Goal: Navigation & Orientation: Find specific page/section

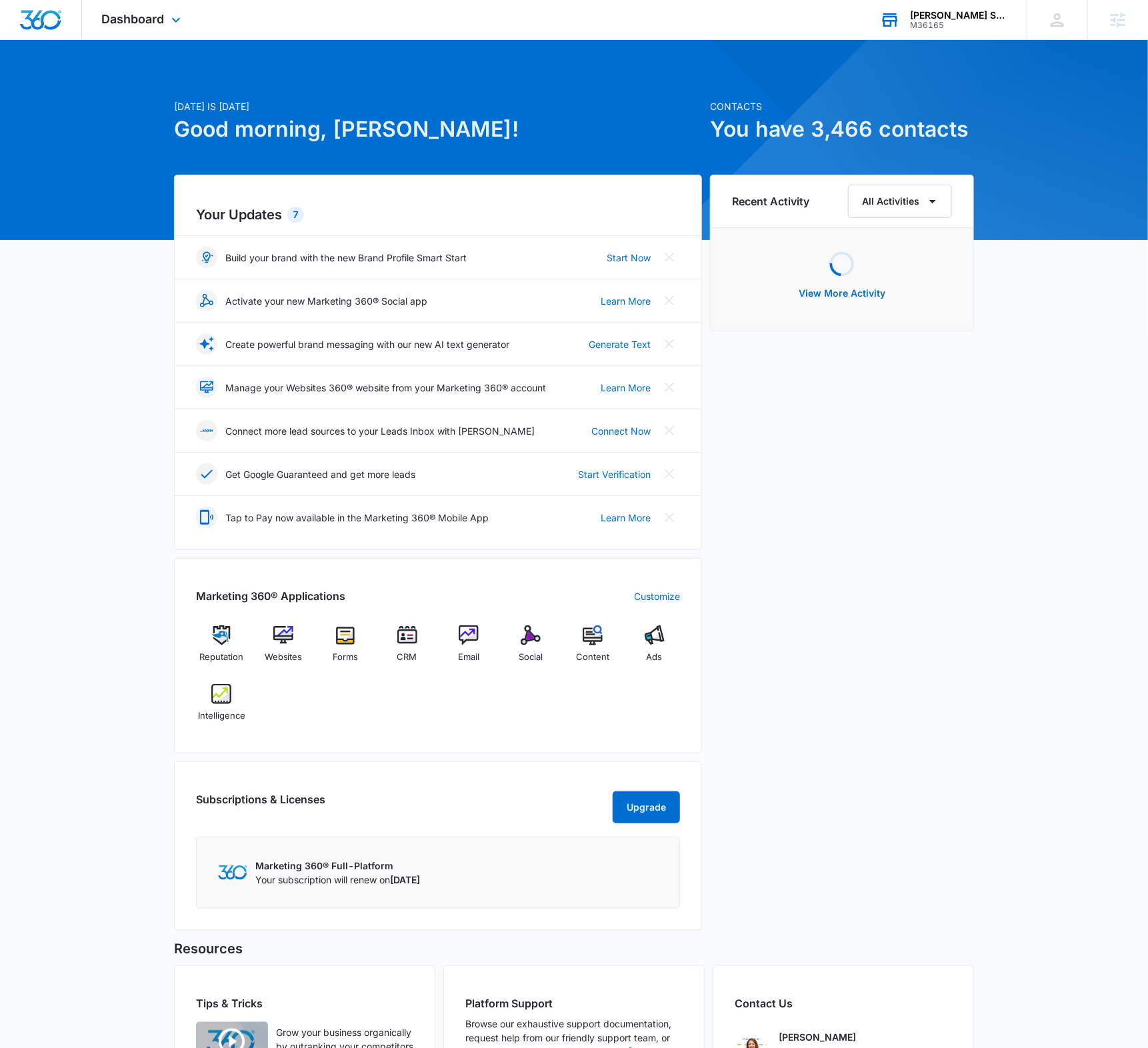
click at [911, 27] on div "M36165" at bounding box center [958, 25] width 97 height 9
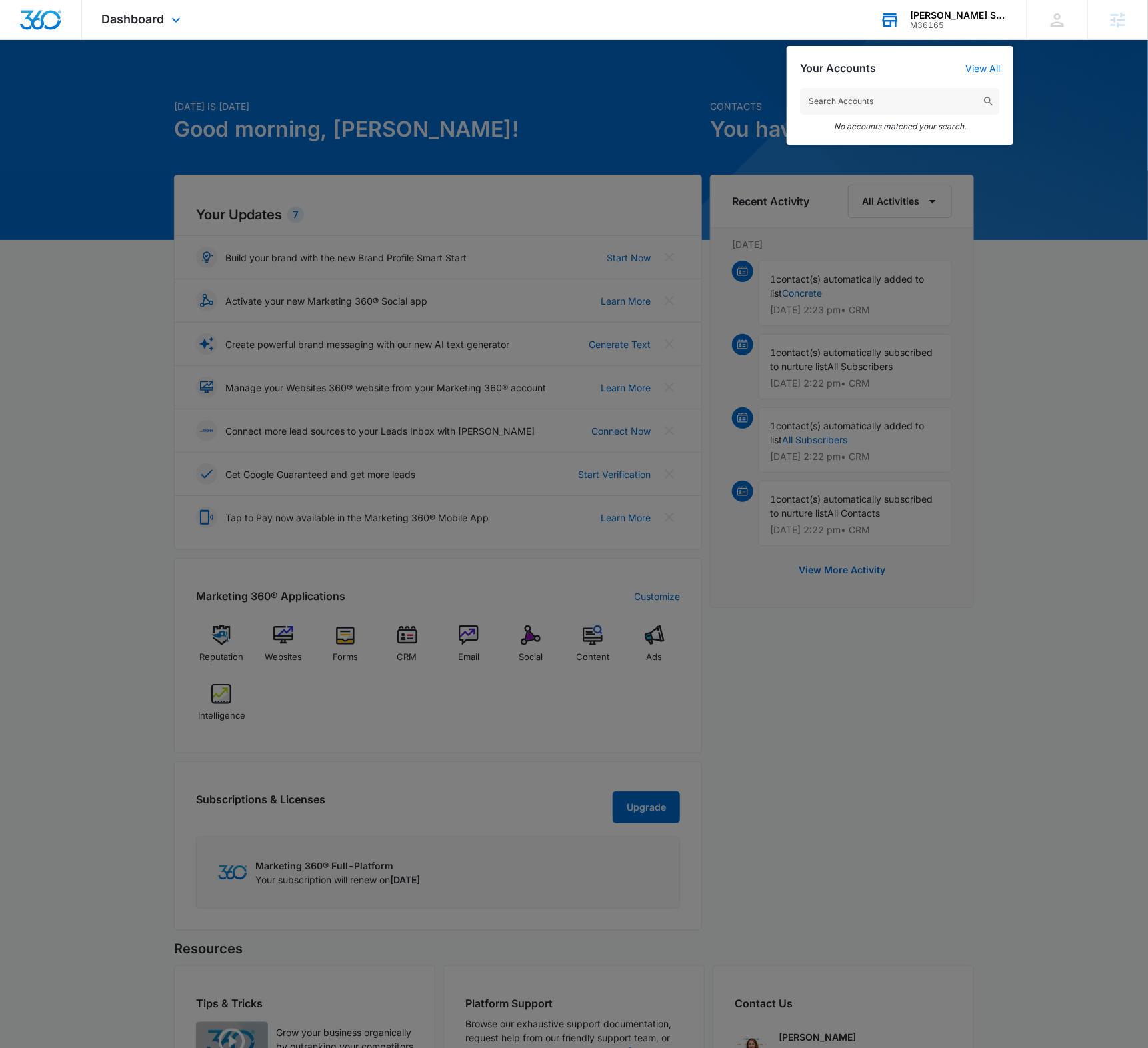
click at [858, 97] on input "text" at bounding box center [900, 101] width 200 height 27
type input "M330571"
click at [861, 136] on span "Omnisound music" at bounding box center [878, 137] width 84 height 11
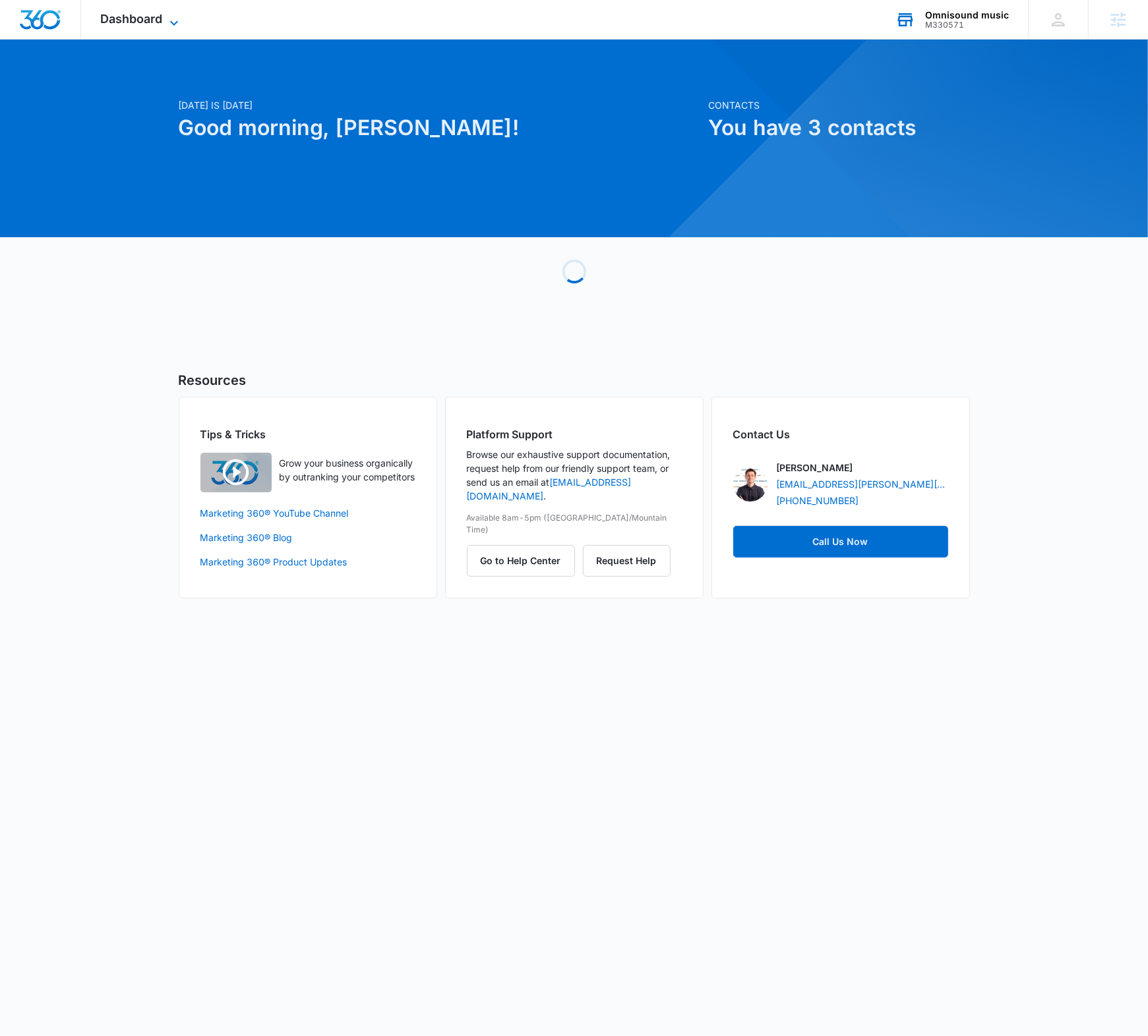
click at [172, 27] on icon at bounding box center [173, 23] width 16 height 16
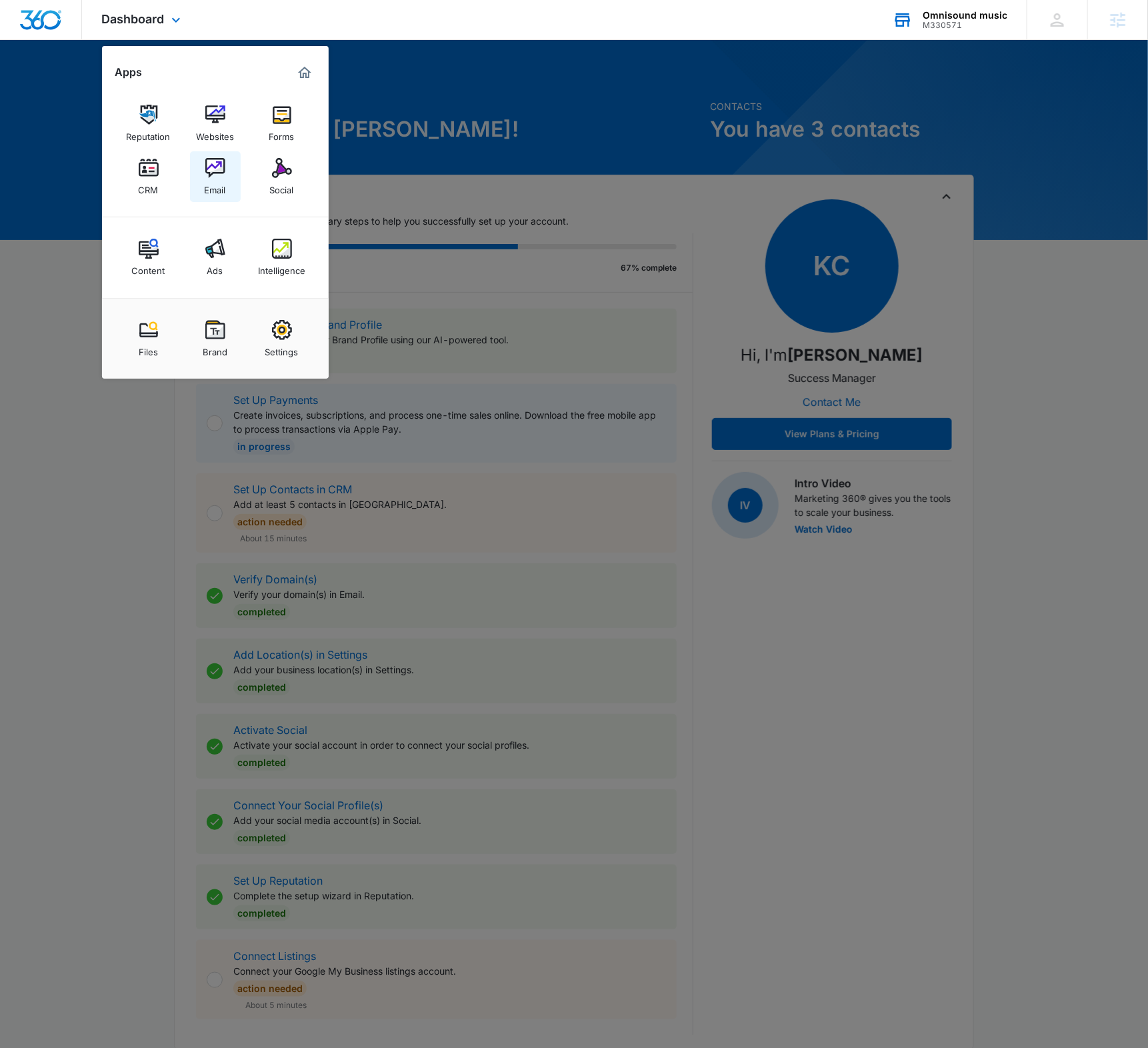
click at [210, 159] on img at bounding box center [215, 168] width 20 height 20
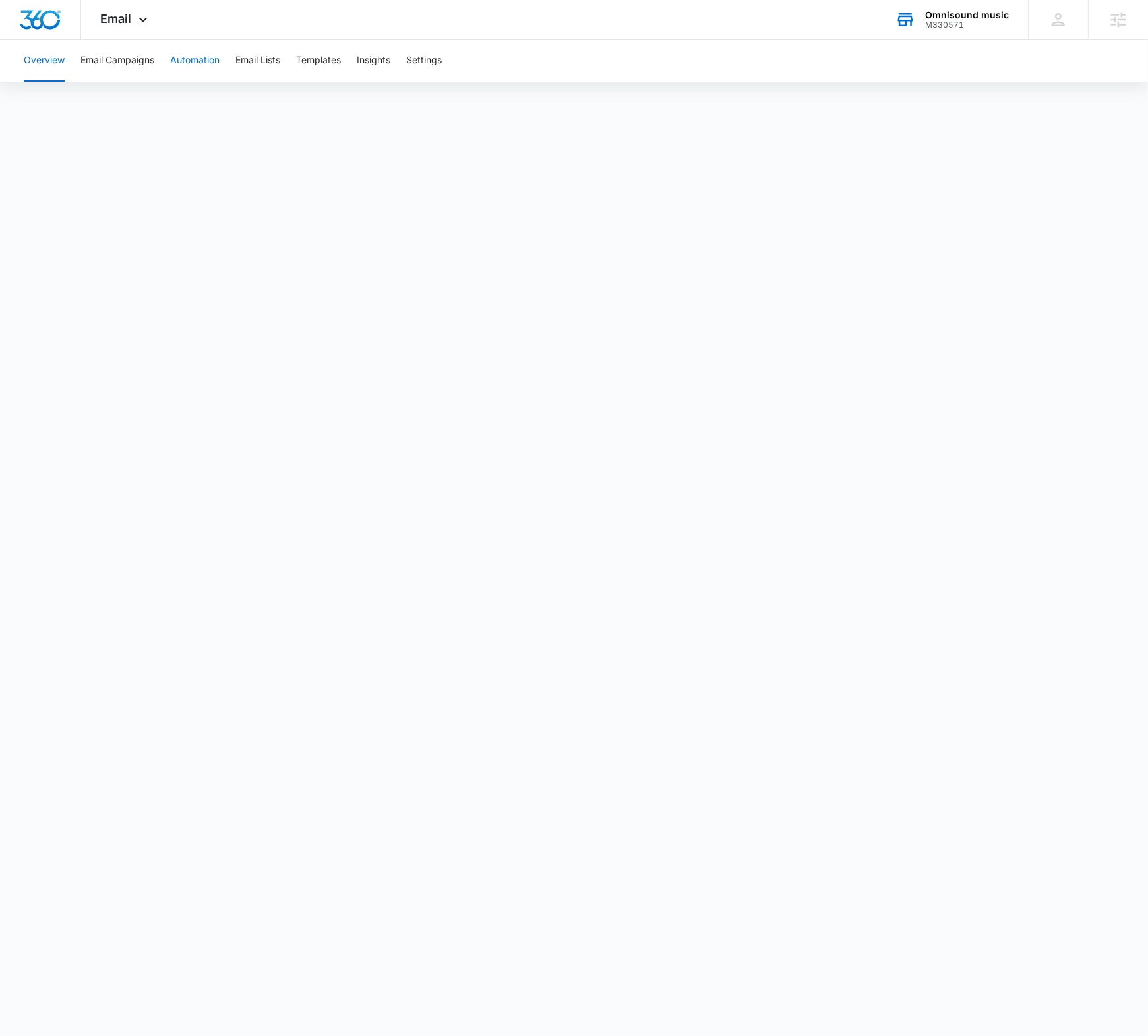
click at [186, 53] on button "Automation" at bounding box center [194, 61] width 50 height 42
click at [133, 60] on button "Email Campaigns" at bounding box center [117, 61] width 74 height 42
click at [182, 62] on button "Automation" at bounding box center [194, 61] width 50 height 42
click at [63, 58] on button "Overview" at bounding box center [44, 61] width 41 height 42
click at [139, 18] on icon at bounding box center [142, 23] width 16 height 16
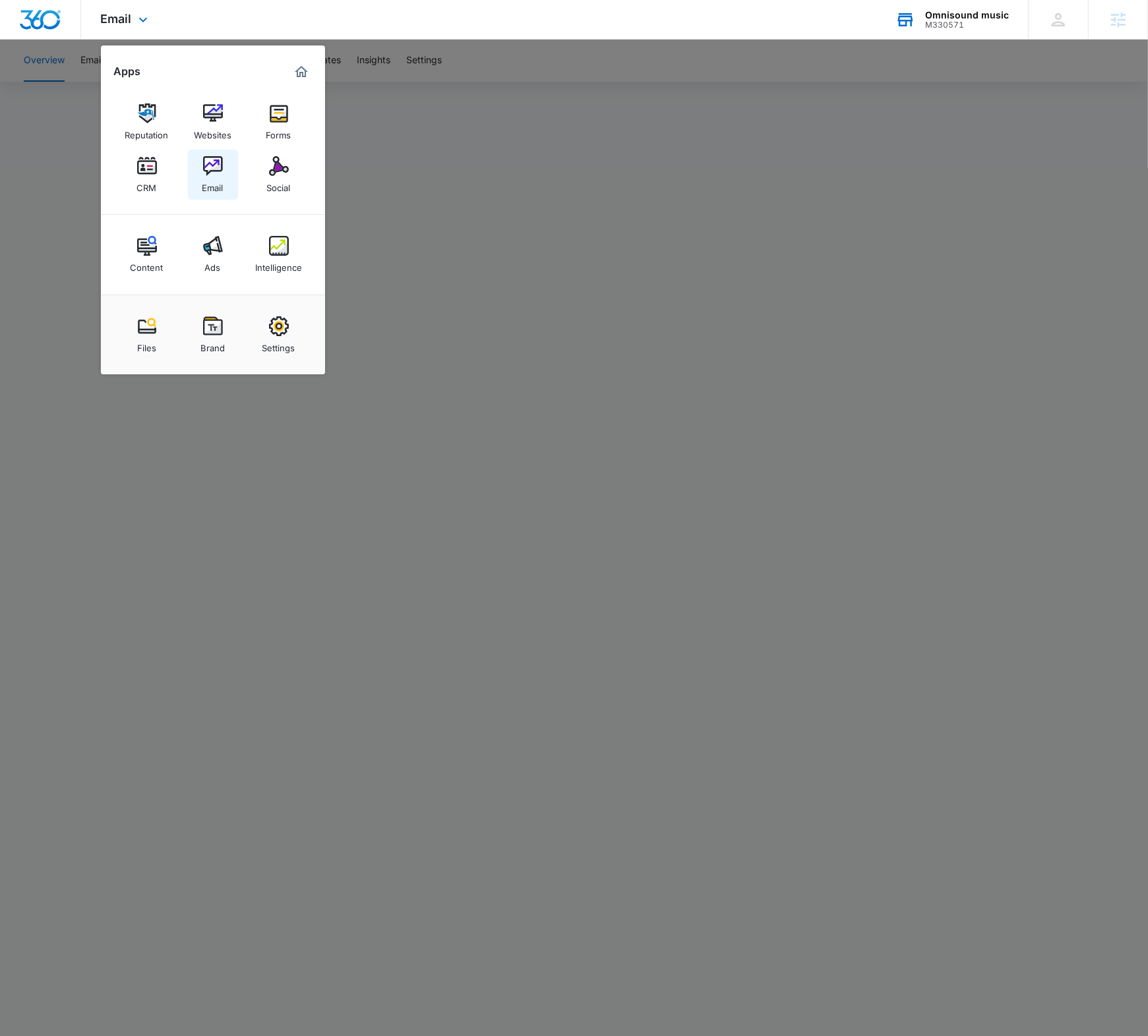
click at [222, 161] on img at bounding box center [213, 166] width 20 height 20
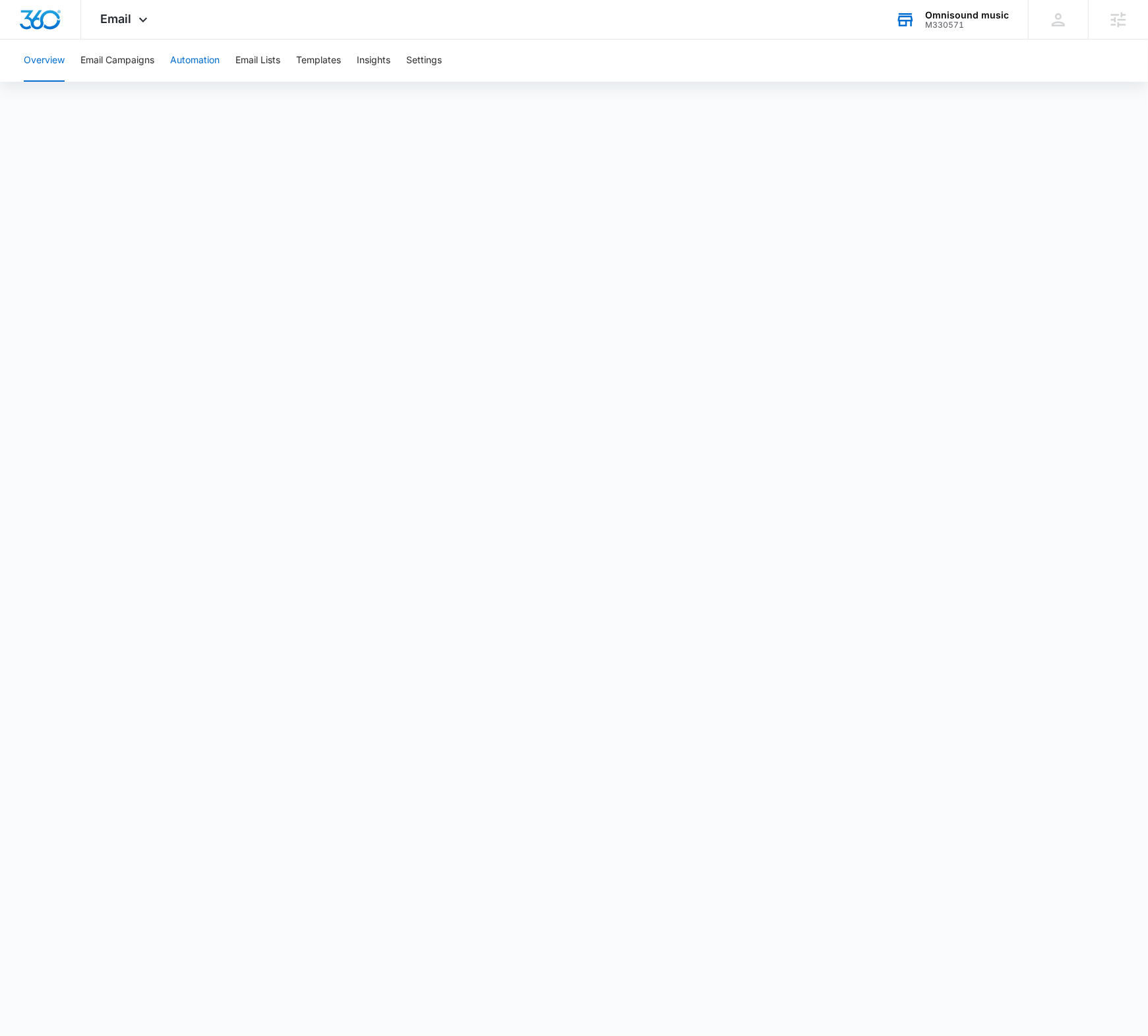
click at [175, 61] on button "Automation" at bounding box center [194, 61] width 50 height 42
click at [39, 48] on button "Overview" at bounding box center [44, 61] width 41 height 42
click at [139, 53] on button "Email Campaigns" at bounding box center [117, 61] width 74 height 42
click at [210, 56] on button "Automation" at bounding box center [194, 61] width 50 height 42
